Goal: Check status

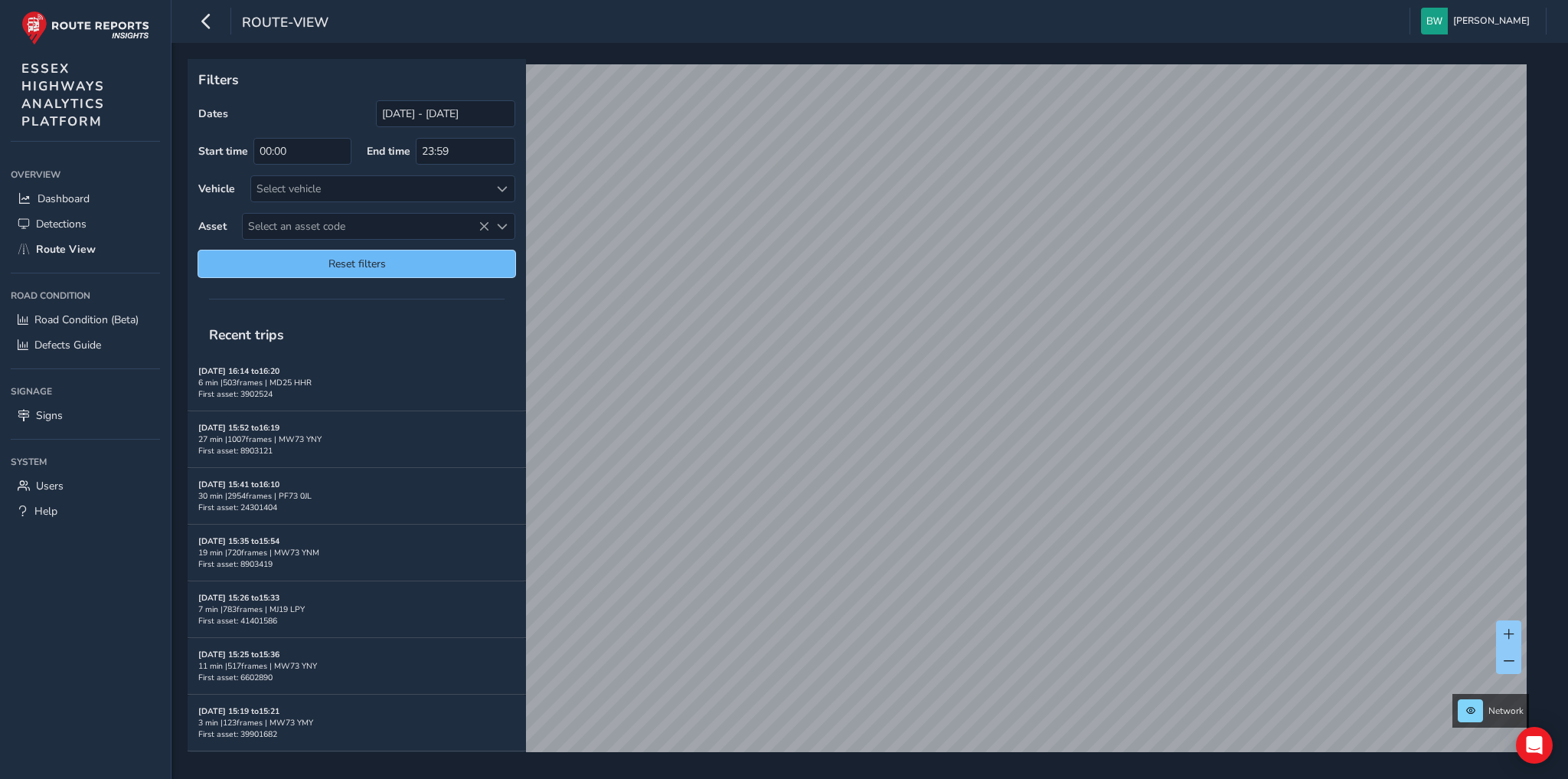
click at [419, 257] on span "Reset filters" at bounding box center [356, 264] width 294 height 14
